Goal: Task Accomplishment & Management: Use online tool/utility

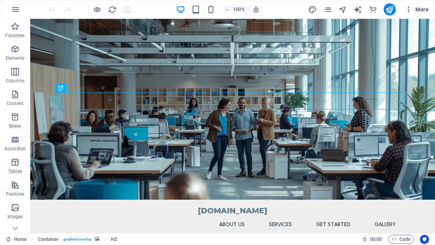
click at [409, 11] on icon "button" at bounding box center [409, 10] width 8 height 8
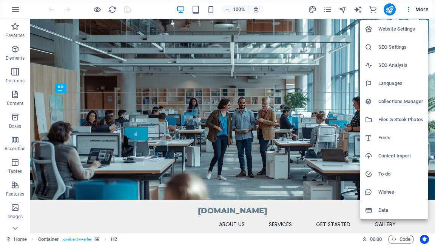
click at [388, 47] on h6 "SEO Settings" at bounding box center [400, 47] width 45 height 9
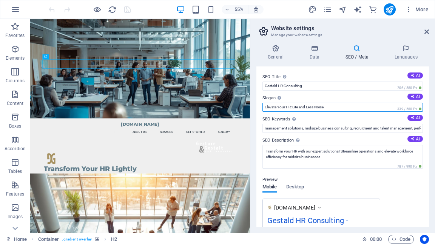
drag, startPoint x: 333, startPoint y: 106, endPoint x: 306, endPoint y: 109, distance: 26.6
click at [306, 109] on input "Elevate Your HR: Lite and Less Noise" at bounding box center [343, 107] width 161 height 9
click at [287, 107] on input "Elevate Your HR: Lite and Less Noise" at bounding box center [343, 107] width 161 height 9
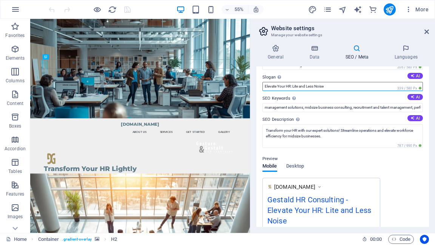
scroll to position [30, 0]
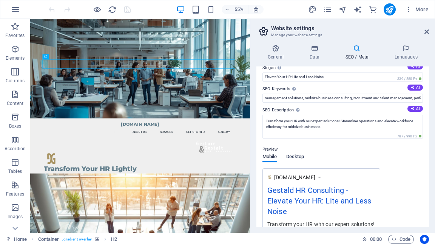
click at [292, 157] on span "Desktop" at bounding box center [295, 157] width 18 height 11
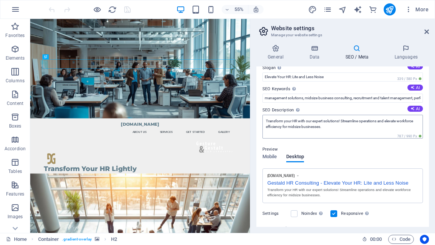
scroll to position [0, 0]
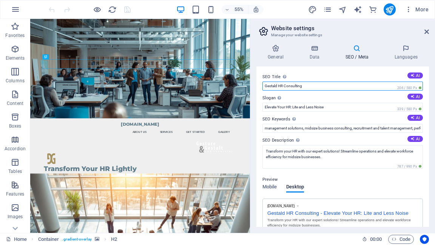
drag, startPoint x: 304, startPoint y: 86, endPoint x: 283, endPoint y: 89, distance: 21.8
click at [283, 89] on input "Gestald HR Consulting" at bounding box center [343, 86] width 161 height 9
click at [265, 86] on input "Gestald" at bounding box center [343, 86] width 161 height 9
type input "Gesture und Gestald"
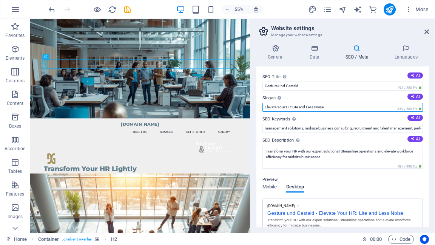
drag, startPoint x: 329, startPoint y: 107, endPoint x: 260, endPoint y: 109, distance: 69.2
click at [260, 109] on div "SEO Title The title of your website - make it something that stands out in sear…" at bounding box center [342, 146] width 173 height 161
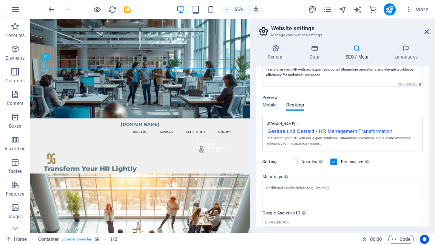
scroll to position [108, 0]
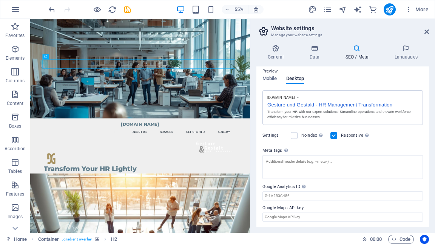
type input "HR Management Transformation"
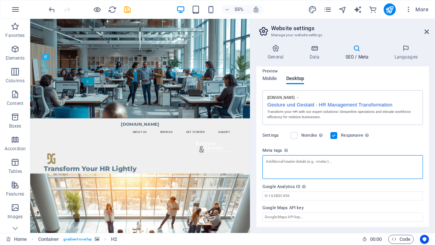
click at [270, 162] on textarea "Meta tags Enter HTML code here that will be placed inside the tags of your webs…" at bounding box center [343, 167] width 161 height 24
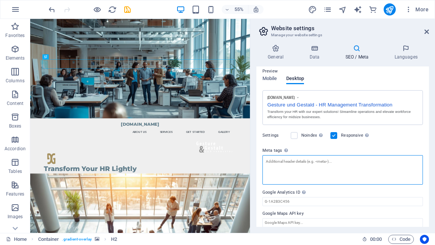
paste textarea "<meta name="description" content="Ini adalah deskripsi singkat tentang situs we…"
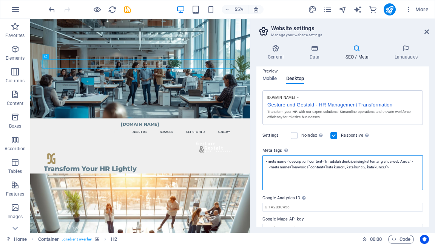
drag, startPoint x: 331, startPoint y: 160, endPoint x: 274, endPoint y: 168, distance: 57.2
click at [274, 168] on textarea "<meta name="description" content="Ini adalah deskripsi singkat tentang situs we…" at bounding box center [343, 172] width 161 height 35
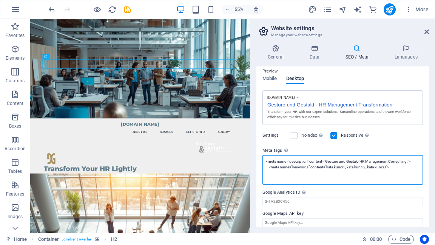
drag, startPoint x: 346, startPoint y: 166, endPoint x: 328, endPoint y: 166, distance: 18.5
click at [328, 166] on textarea "<meta name="description" content="Gesture und Gestald HR Management Consulting.…" at bounding box center [343, 169] width 161 height 29
drag, startPoint x: 349, startPoint y: 165, endPoint x: 369, endPoint y: 169, distance: 19.6
click at [369, 169] on textarea "<meta name="description" content="Gesture und Gestald HR Management Consulting.…" at bounding box center [343, 169] width 161 height 29
drag, startPoint x: 370, startPoint y: 165, endPoint x: 388, endPoint y: 167, distance: 18.6
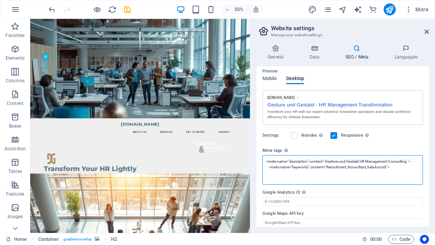
click at [388, 167] on textarea "<meta name="description" content="Gesture und Gestald HR Management Consulting.…" at bounding box center [343, 169] width 161 height 29
click at [367, 165] on textarea "<meta name="description" content="Gesture und Gestald HR Management Consulting.…" at bounding box center [343, 169] width 161 height 29
drag, startPoint x: 370, startPoint y: 167, endPoint x: 389, endPoint y: 168, distance: 19.7
click at [389, 168] on textarea "<meta name="description" content="Gesture und Gestald HR Management Consulting.…" at bounding box center [343, 169] width 161 height 29
drag, startPoint x: 348, startPoint y: 166, endPoint x: 328, endPoint y: 166, distance: 19.6
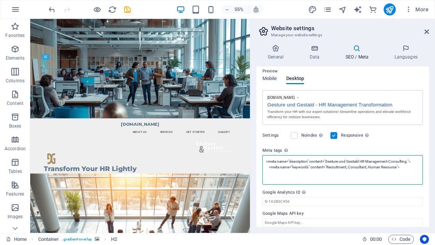
click at [328, 166] on textarea "<meta name="description" content="Gesture und Gestald HR Management Consulting.…" at bounding box center [343, 169] width 161 height 29
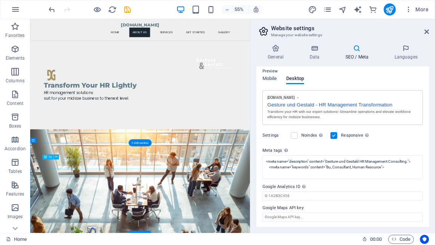
scroll to position [151, 0]
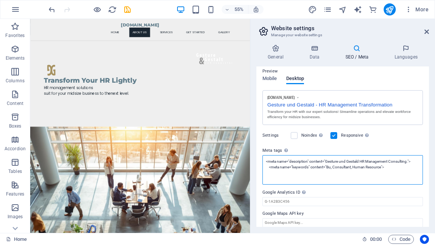
click at [332, 167] on textarea "<meta name="description" content="Gesture und Gestald HR Management Consulting.…" at bounding box center [343, 169] width 161 height 29
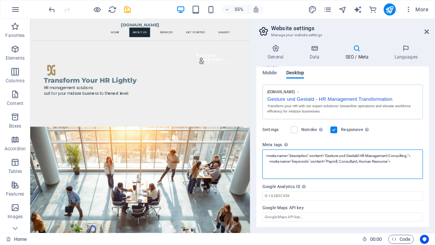
click at [385, 170] on textarea "<meta name="description" content="Gesture und Gestald HR Management Consulting.…" at bounding box center [343, 164] width 161 height 29
click at [402, 162] on textarea "<meta name="description" content="Gesture und Gestald HR Management Consulting.…" at bounding box center [343, 164] width 161 height 29
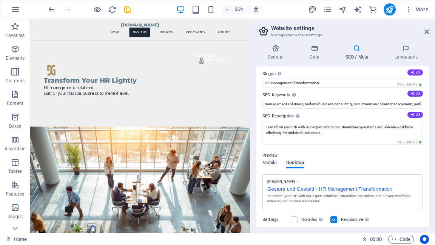
scroll to position [0, 0]
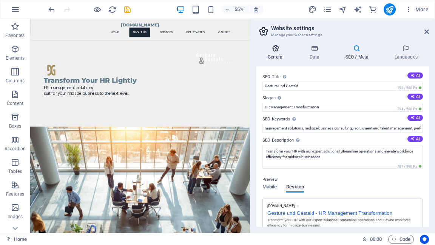
type textarea "<meta name="description" content="Gesture und Gestald HR Management Consulting.…"
click at [273, 52] on h4 "General" at bounding box center [277, 53] width 42 height 16
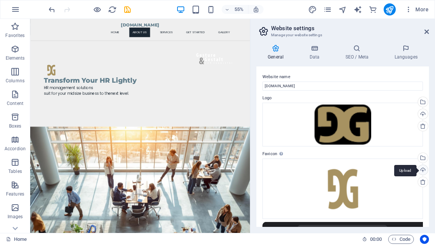
click at [422, 169] on div "Upload" at bounding box center [422, 170] width 11 height 11
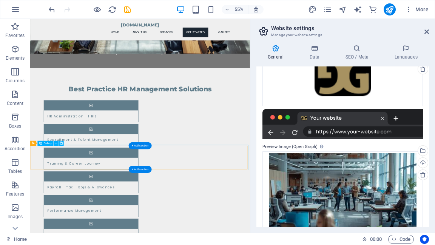
scroll to position [665, 0]
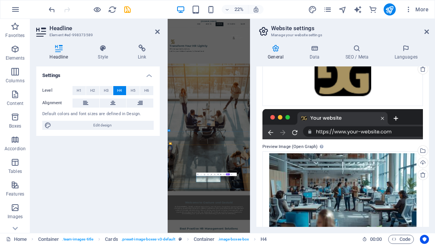
click at [428, 32] on icon at bounding box center [427, 32] width 5 height 6
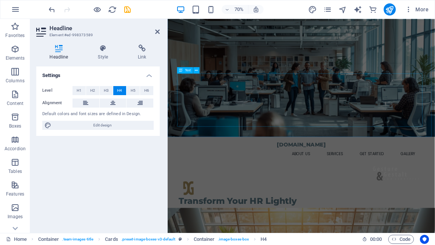
scroll to position [0, 0]
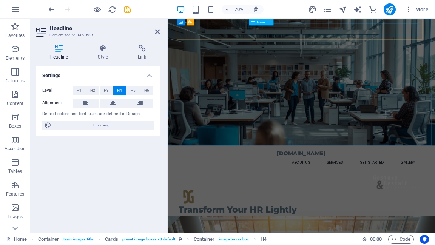
click at [348, 216] on nav "Home About Us Services Get Started Gallery" at bounding box center [359, 224] width 338 height 17
select select
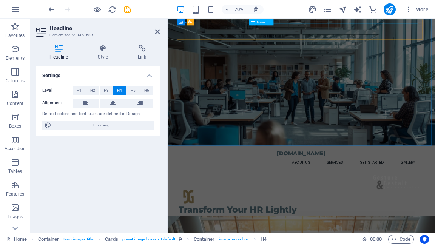
select select
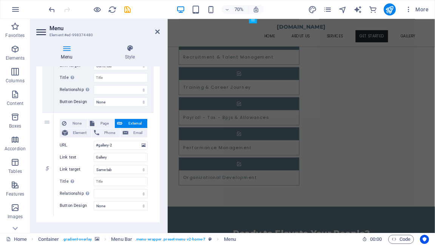
scroll to position [451, 0]
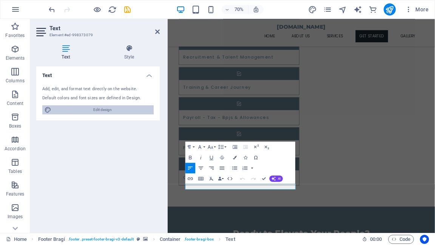
click at [107, 109] on span "Edit design" at bounding box center [103, 109] width 98 height 9
select select "px"
select select "200"
select select "px"
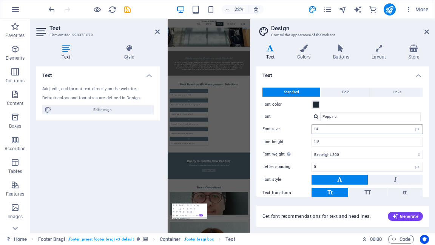
scroll to position [142, 0]
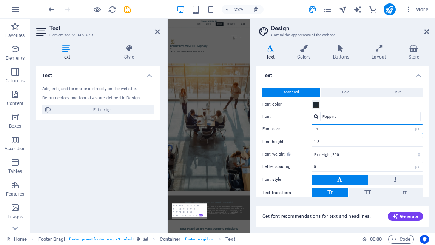
click at [320, 128] on input "14" at bounding box center [367, 129] width 111 height 9
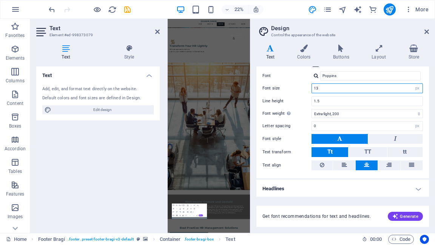
scroll to position [136, 0]
type input "13"
click at [289, 206] on div "Get font recommendations for text and headlines. Generate" at bounding box center [342, 216] width 173 height 21
click at [344, 53] on h4 "Buttons" at bounding box center [342, 53] width 39 height 16
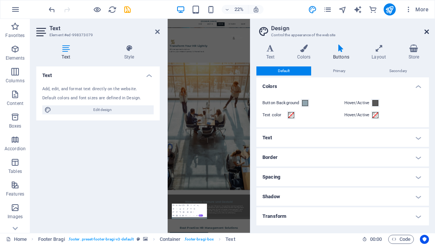
click at [428, 30] on icon at bounding box center [427, 32] width 5 height 6
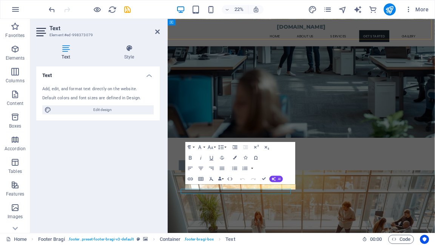
scroll to position [782, 0]
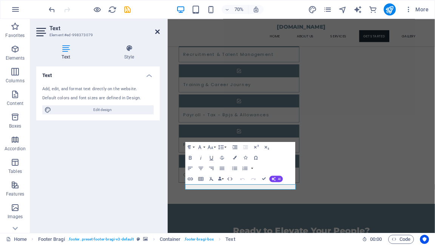
click at [158, 32] on icon at bounding box center [157, 32] width 5 height 6
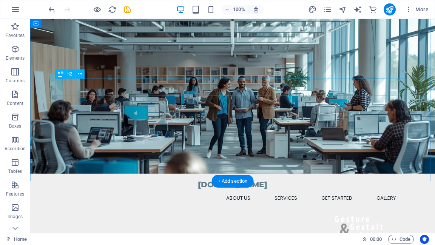
scroll to position [0, 0]
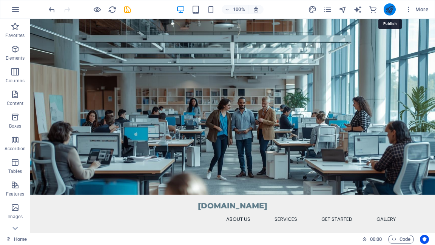
click at [389, 9] on icon "publish" at bounding box center [389, 9] width 9 height 9
